Goal: Task Accomplishment & Management: Manage account settings

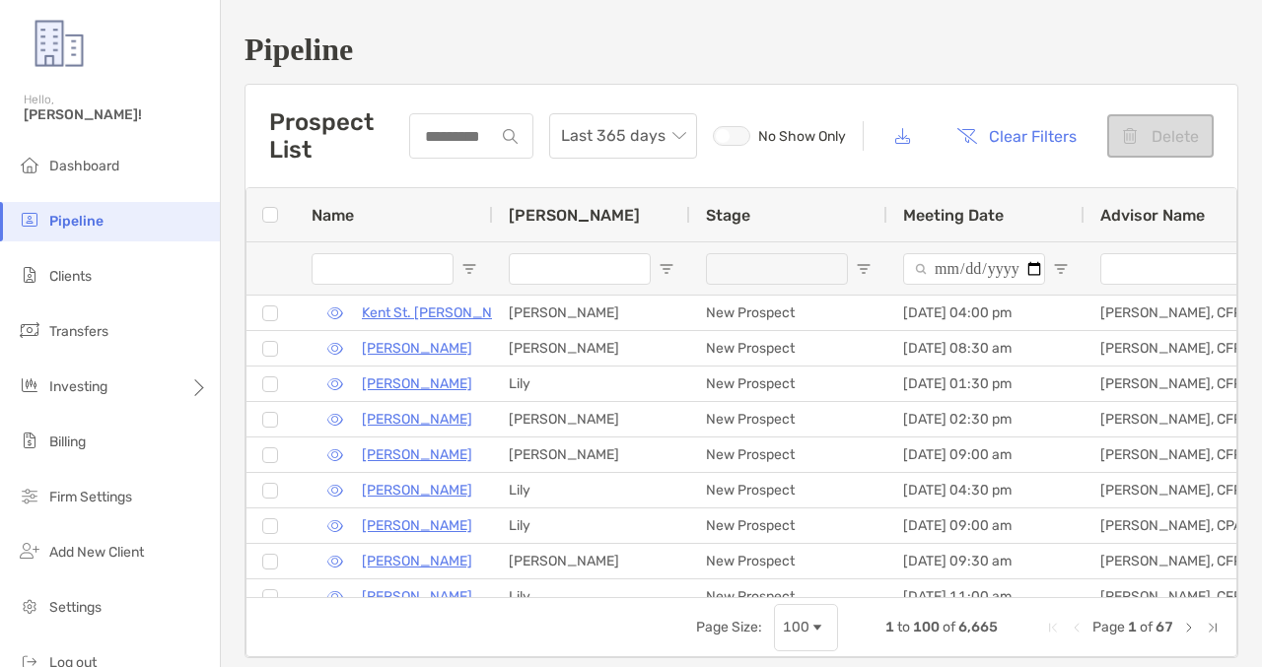
click at [1052, 148] on button "Clear Filters" at bounding box center [1016, 135] width 150 height 43
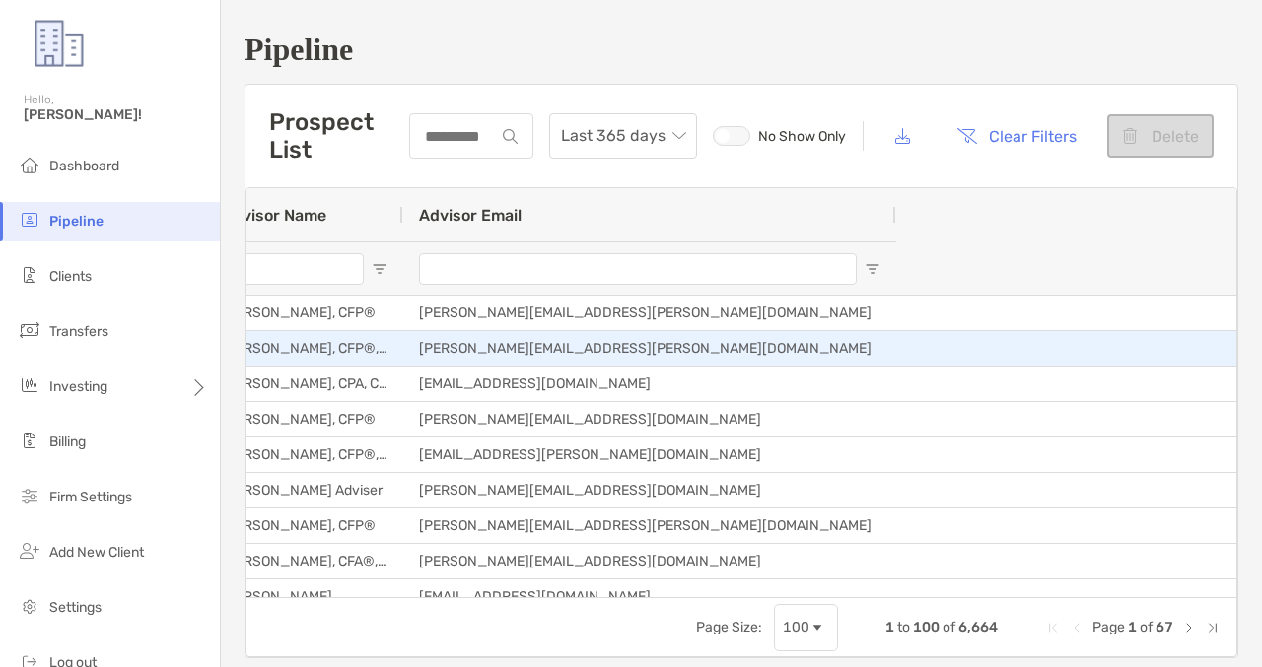
scroll to position [0, 933]
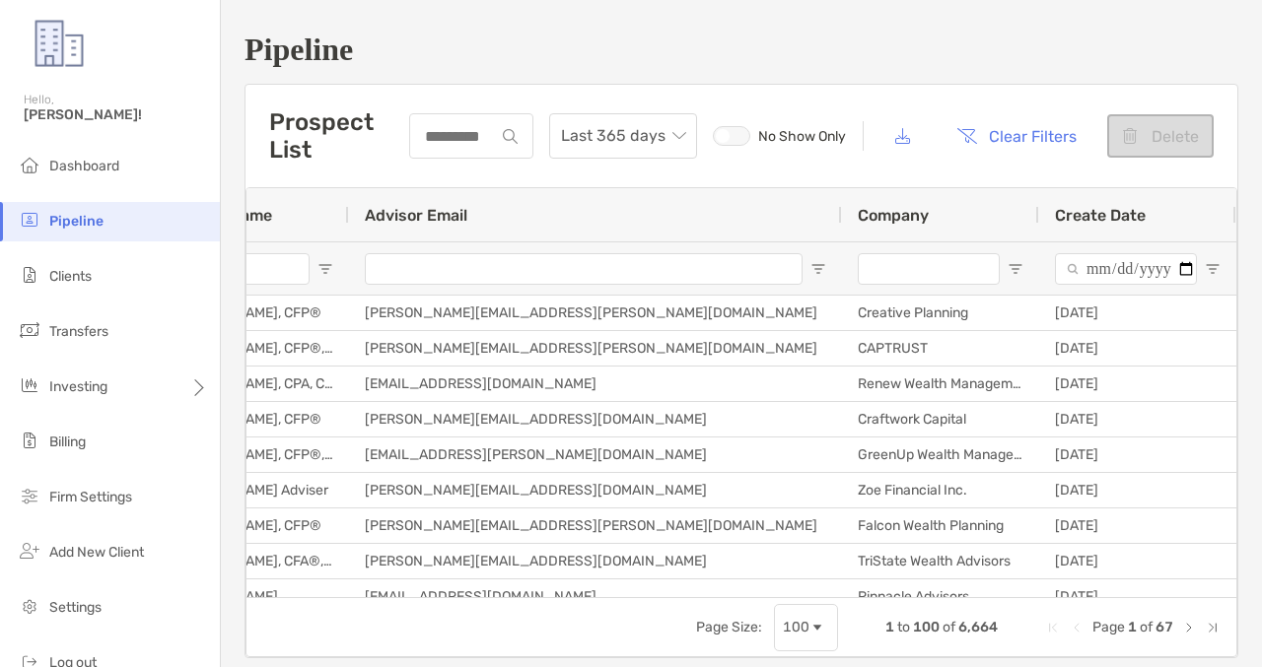
click at [890, 283] on input "Company Filter Input" at bounding box center [929, 269] width 142 height 32
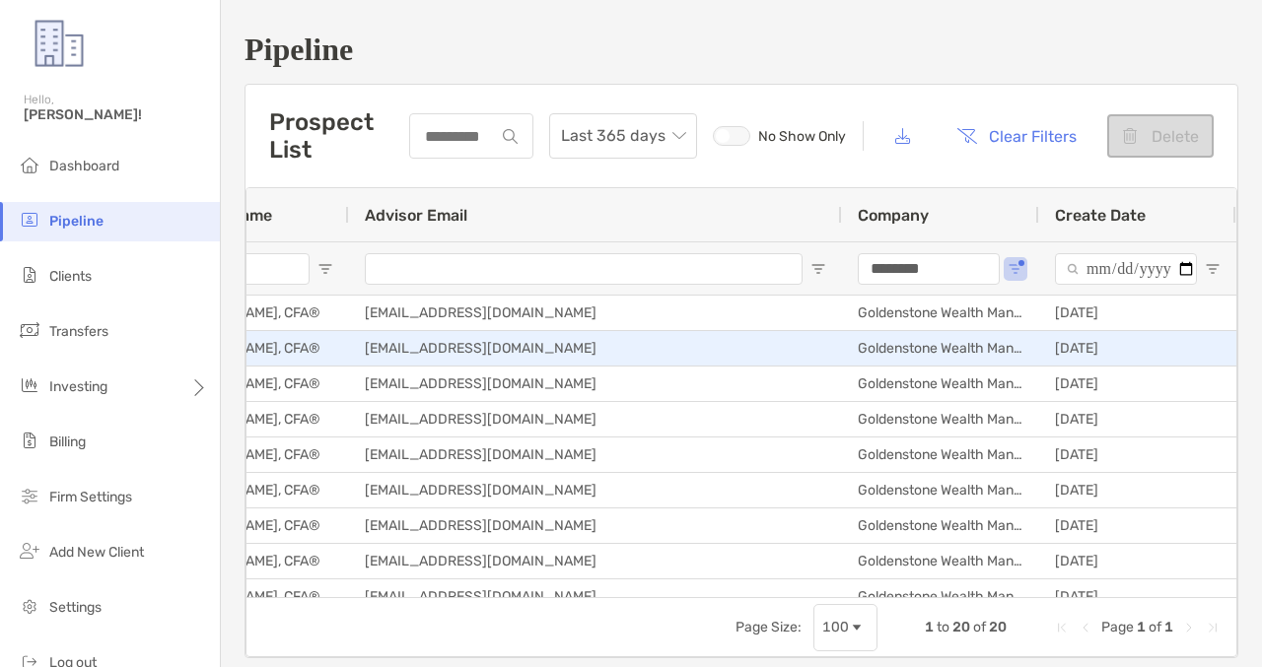
type input "********"
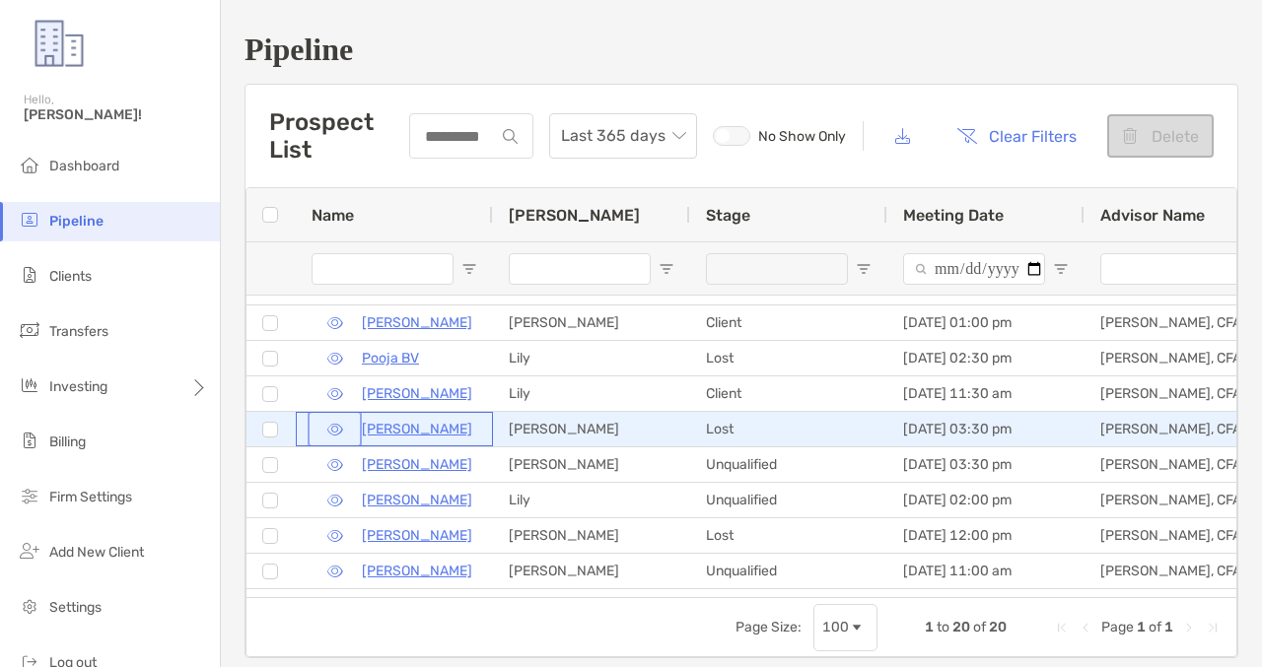
click at [336, 422] on button "button" at bounding box center [335, 429] width 46 height 29
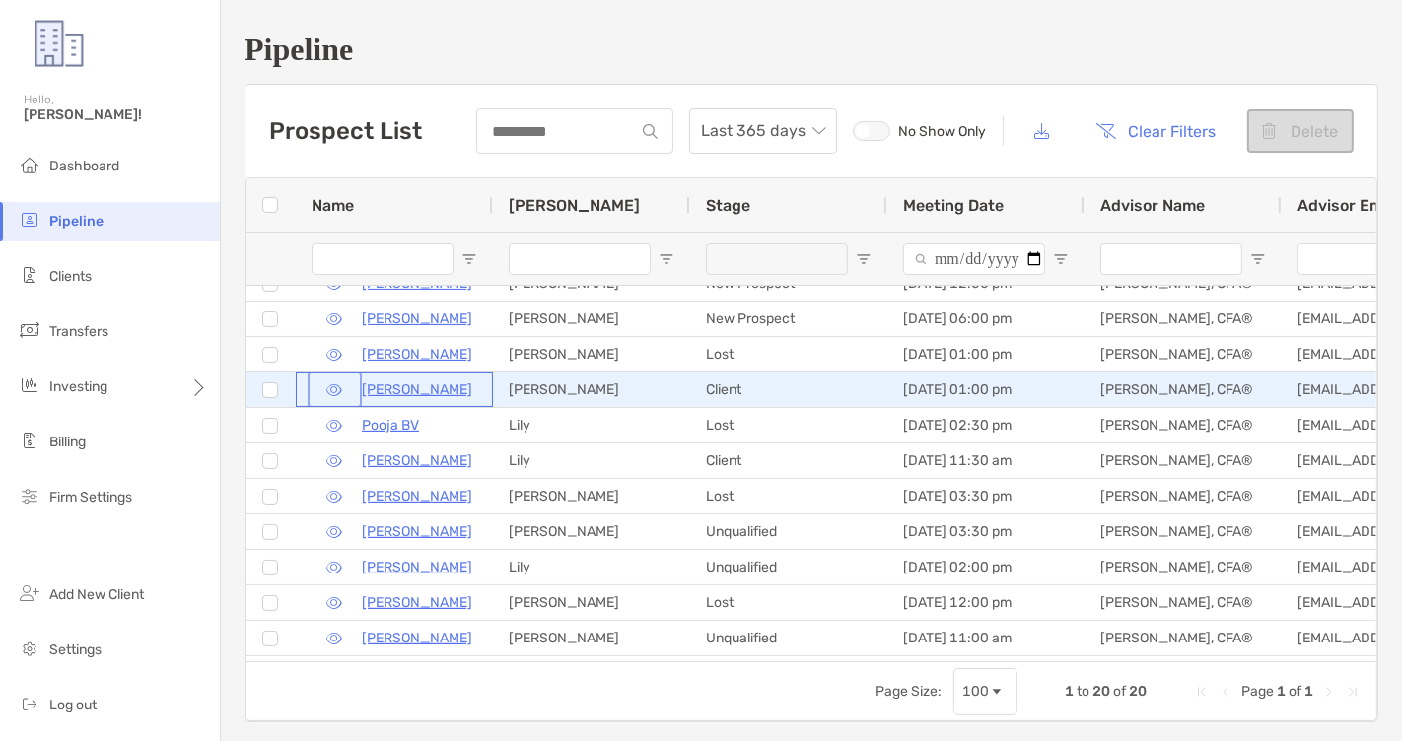
click at [333, 391] on button "button" at bounding box center [335, 390] width 46 height 29
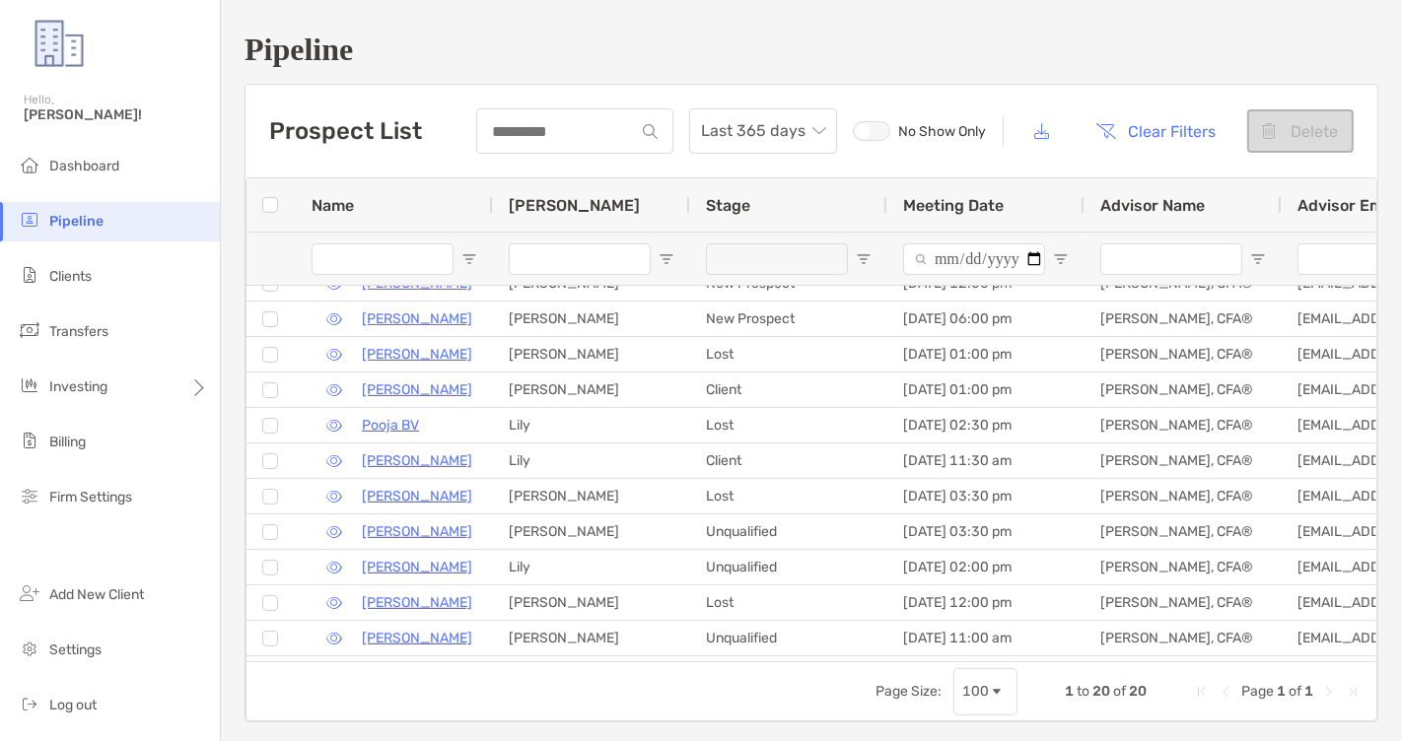
click at [870, 257] on span "Open Filter Menu" at bounding box center [864, 259] width 16 height 16
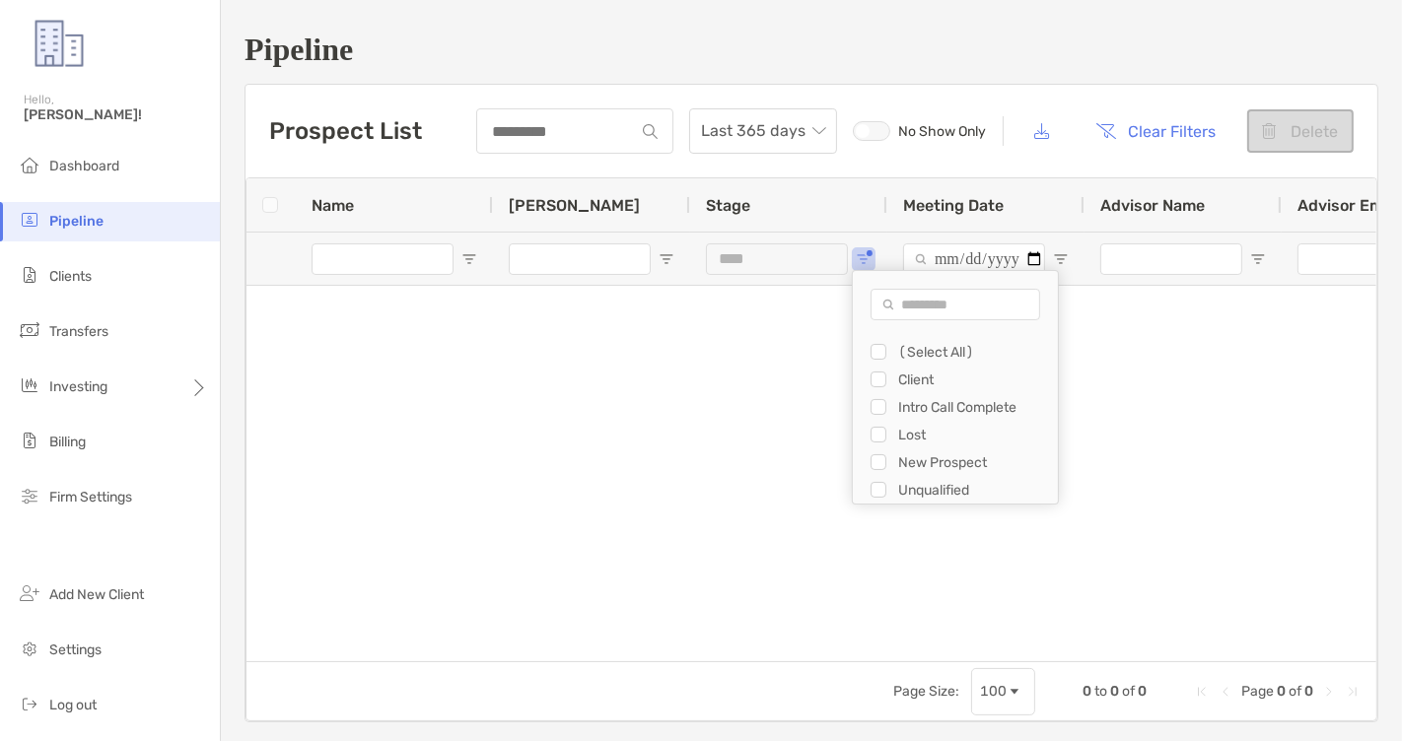
scroll to position [0, 0]
type input "**********"
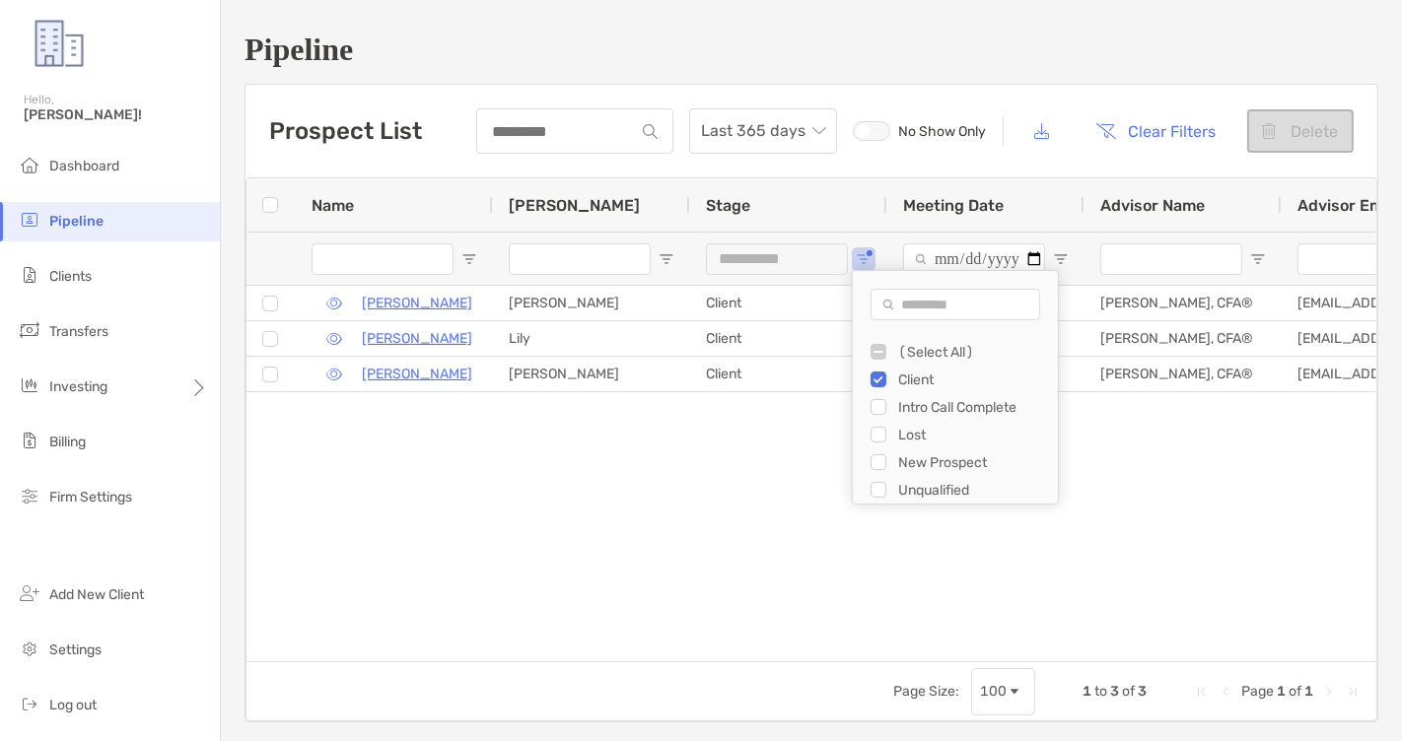
click at [656, 97] on div "Prospect List Last 365 days No Show Only Clear Filters Delete" at bounding box center [811, 131] width 1132 height 93
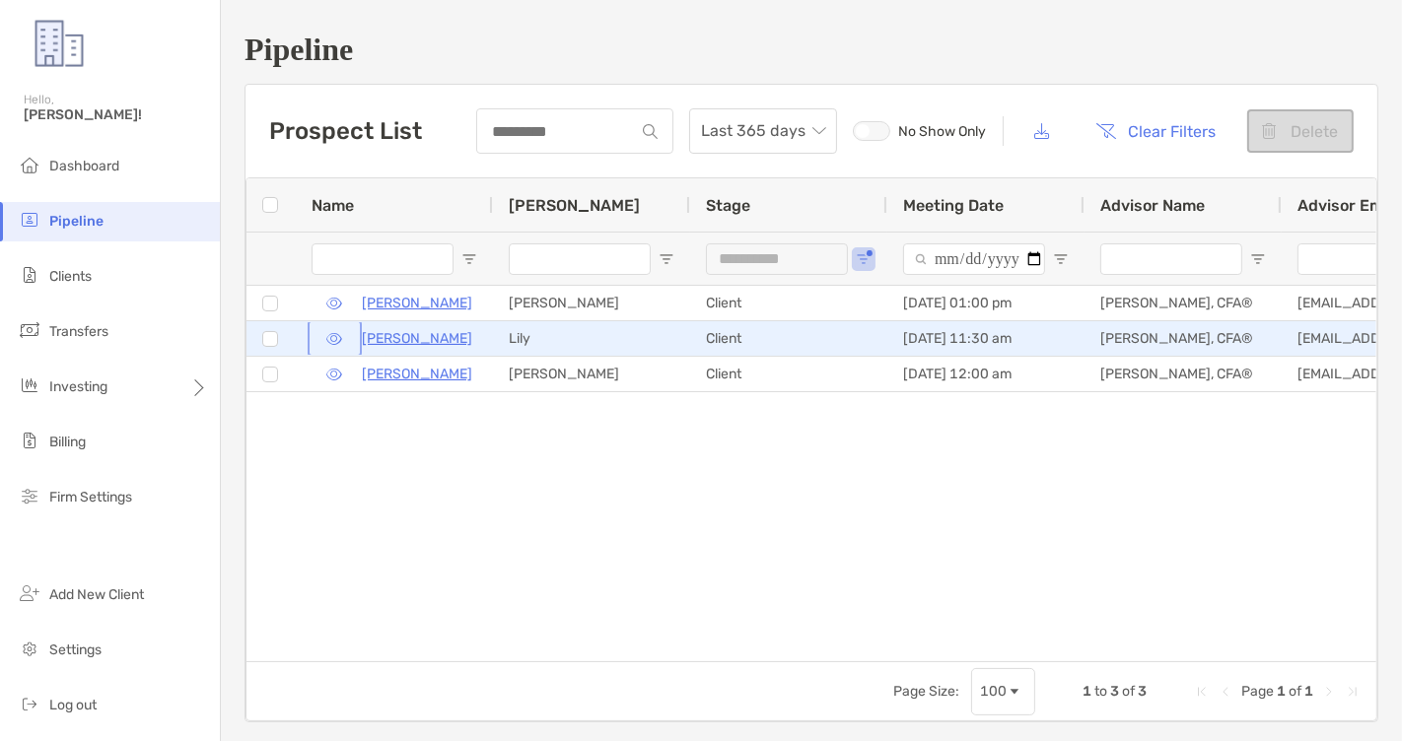
click at [332, 333] on button "button" at bounding box center [335, 338] width 46 height 29
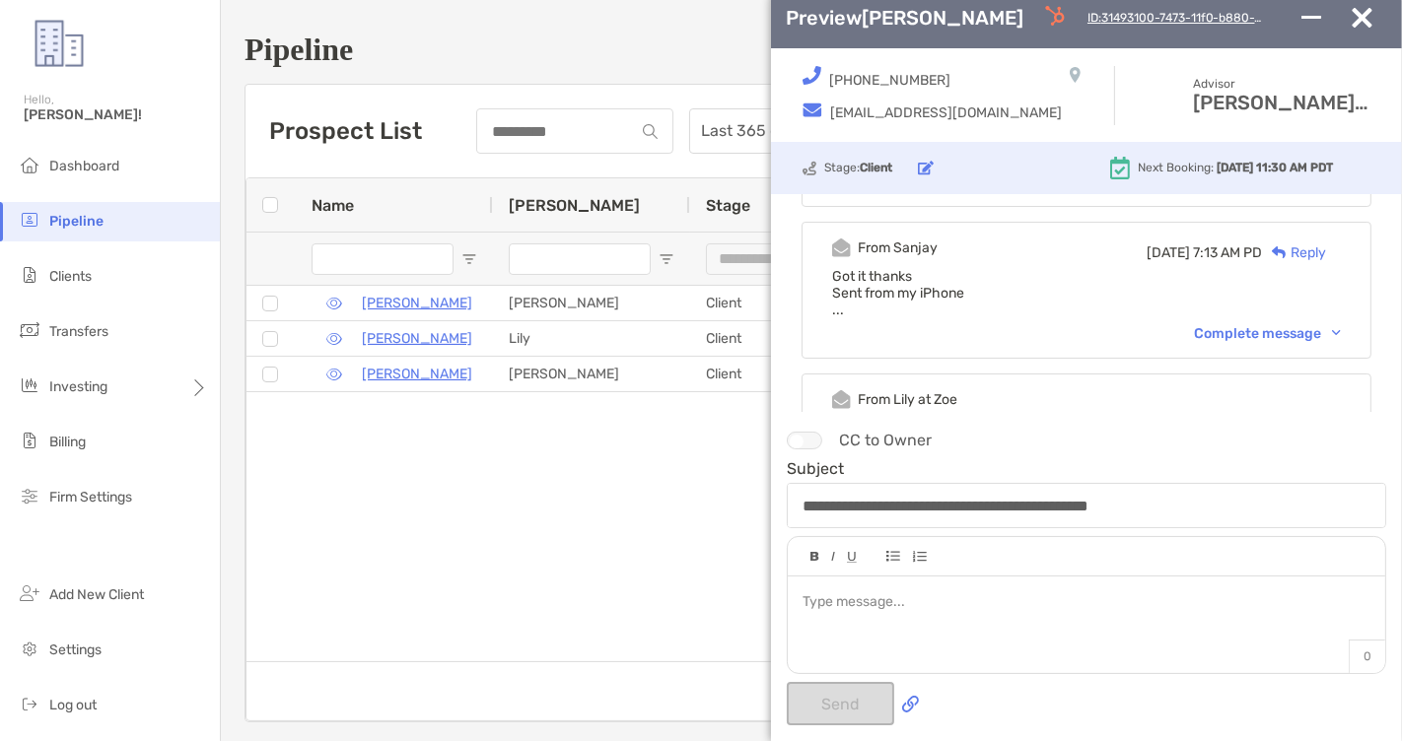
scroll to position [845, 0]
click at [1261, 324] on div "Complete message" at bounding box center [1267, 332] width 147 height 17
click at [1261, 20] on img "button" at bounding box center [1362, 18] width 21 height 20
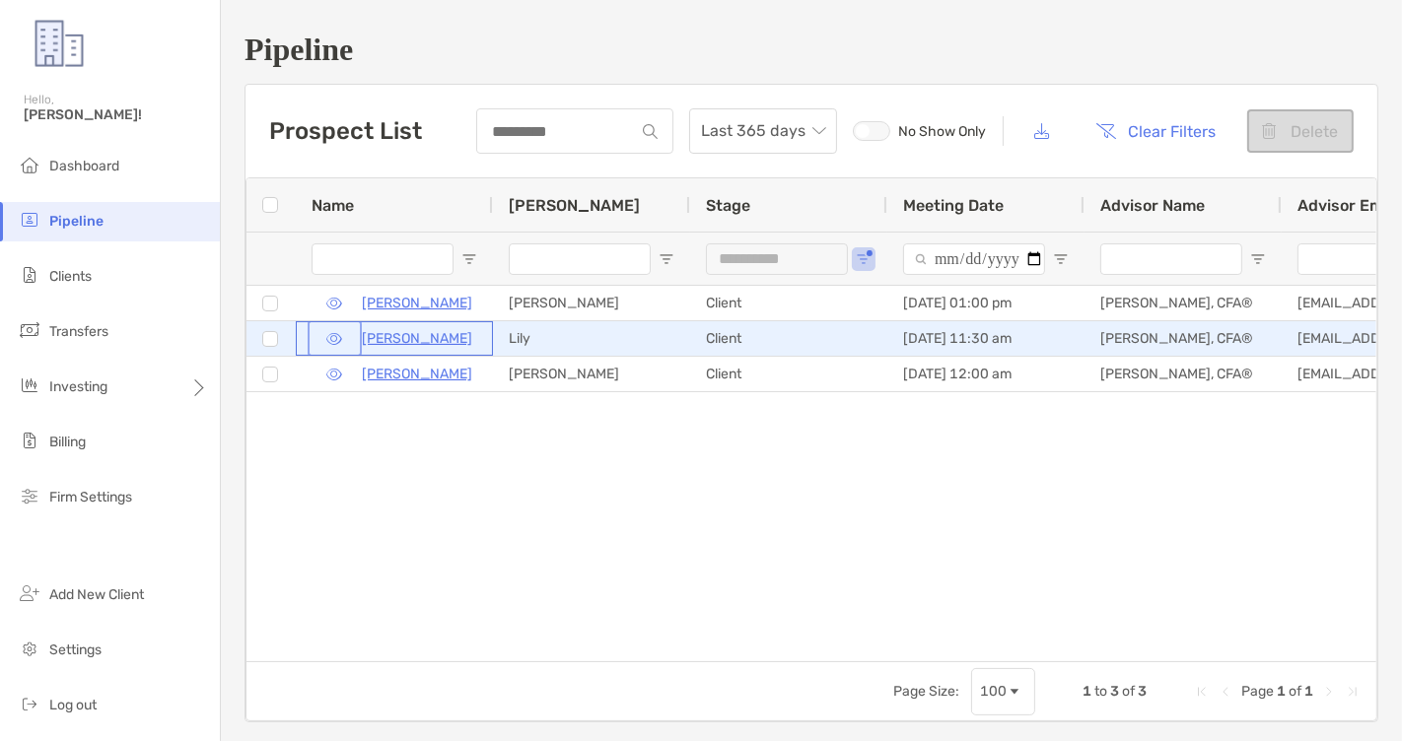
click at [332, 339] on button "button" at bounding box center [335, 338] width 46 height 29
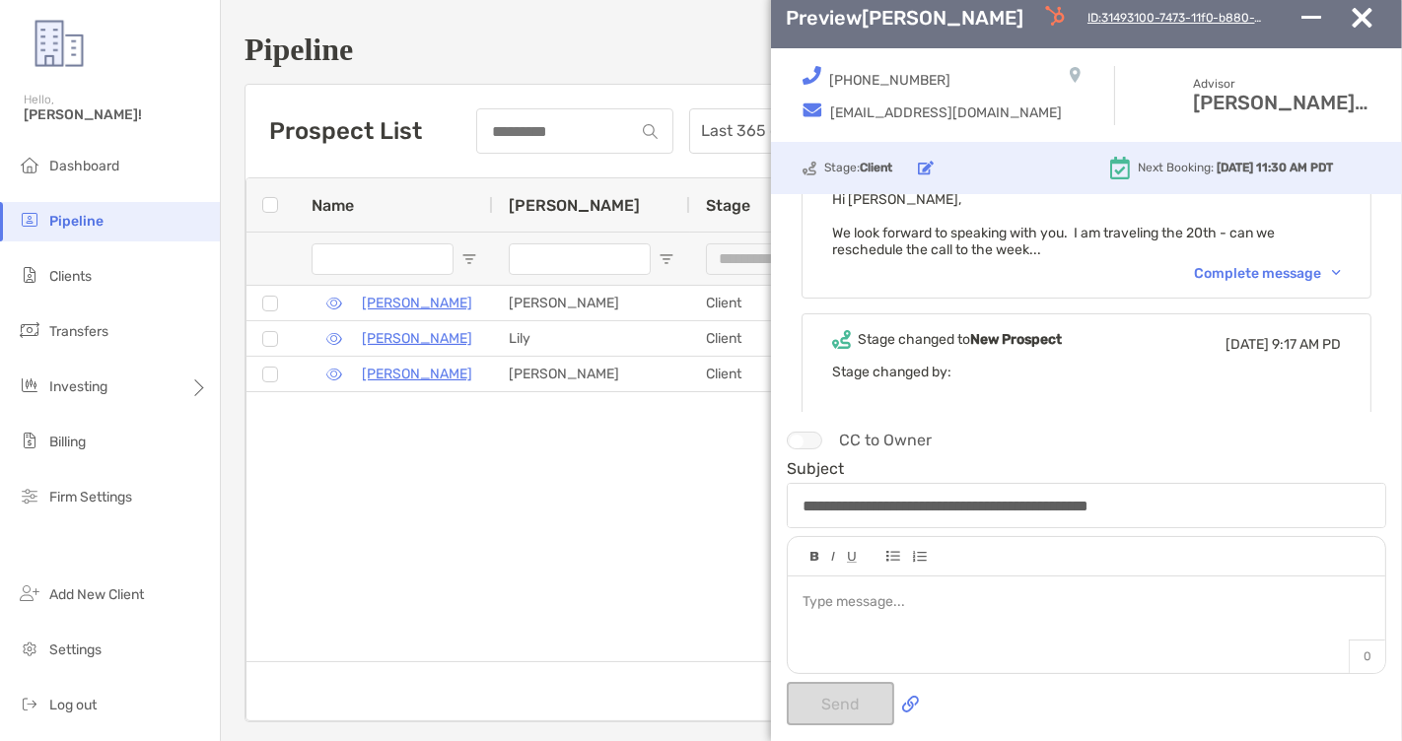
scroll to position [2263, 0]
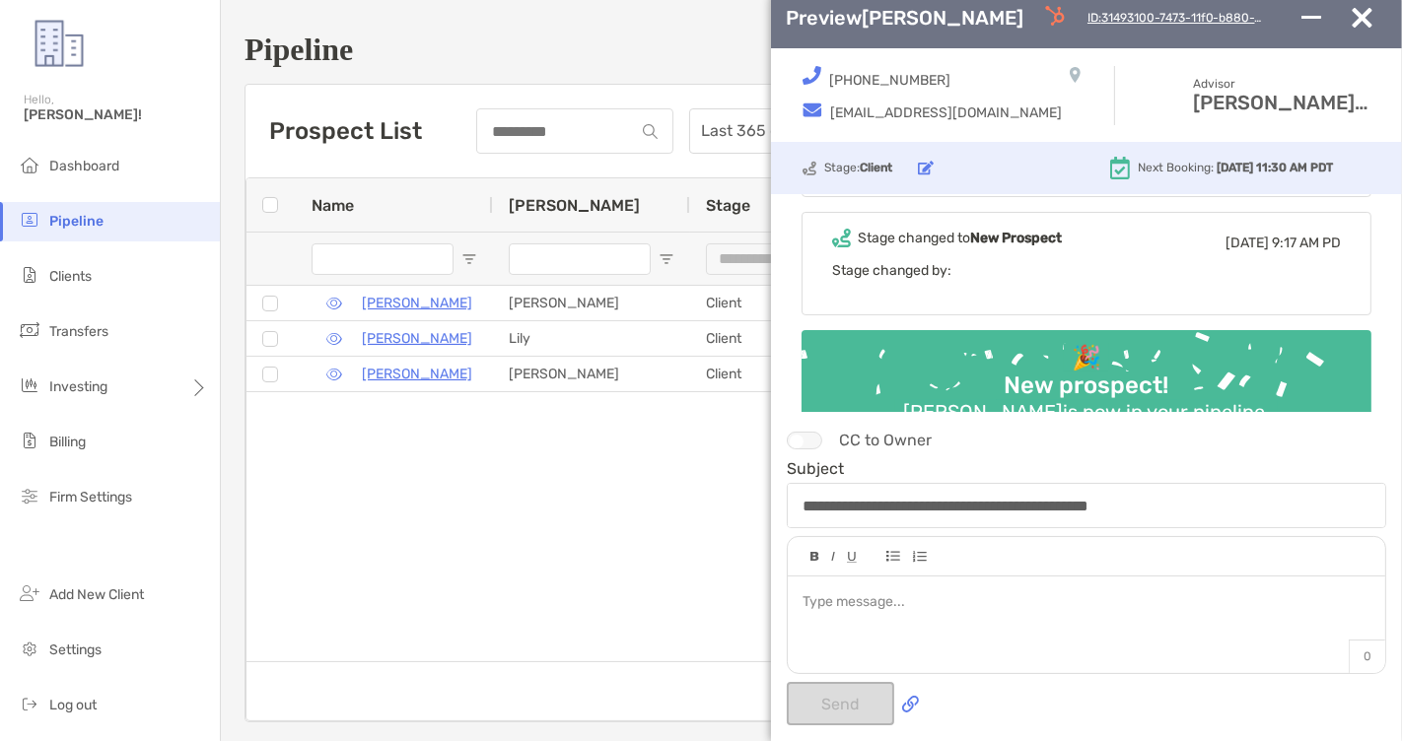
click at [1261, 25] on img "button" at bounding box center [1362, 18] width 21 height 20
